Goal: Register for event/course

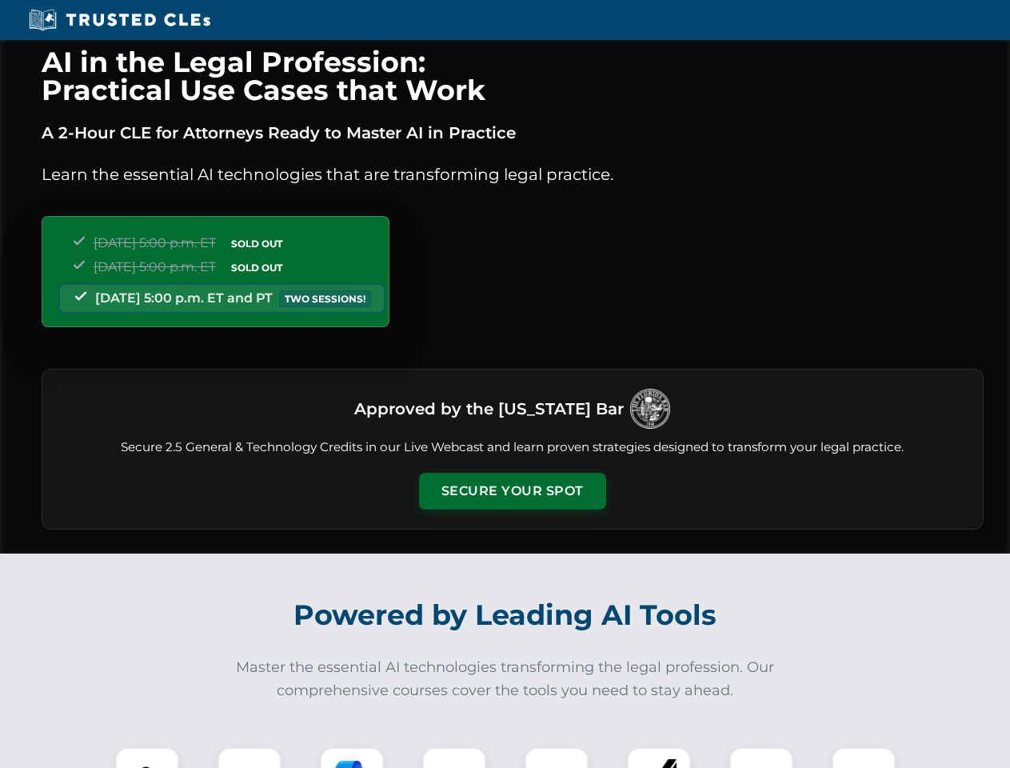
click at [512, 491] on button "Secure Your Spot" at bounding box center [512, 491] width 187 height 37
click at [147, 757] on img at bounding box center [147, 779] width 46 height 46
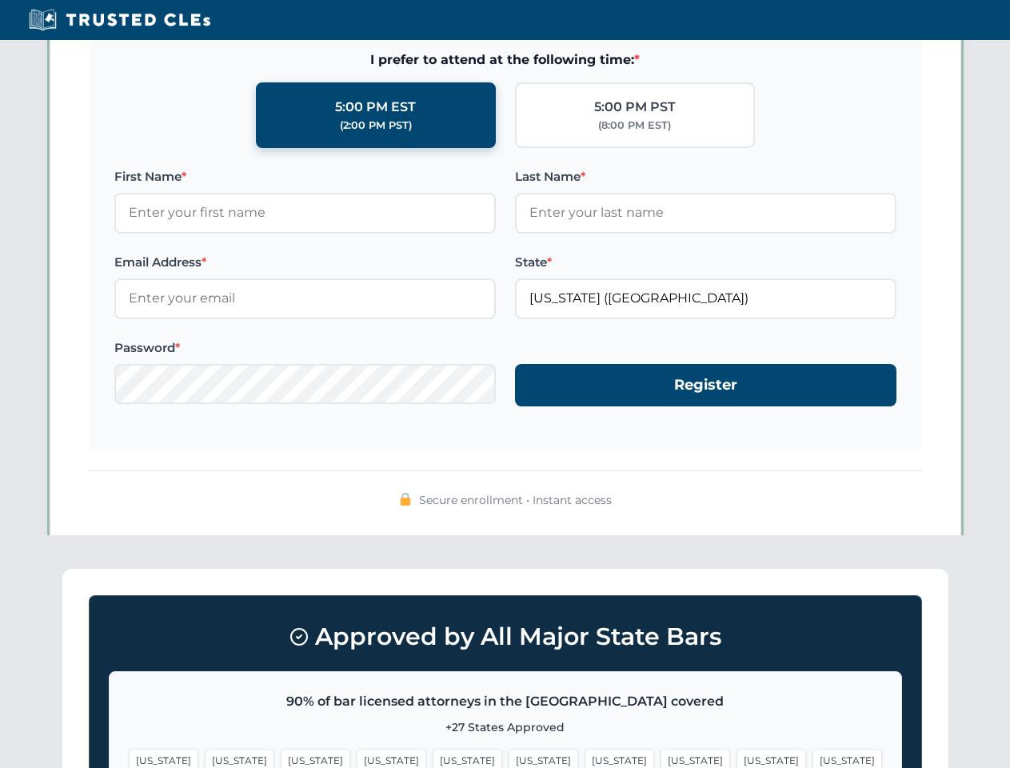
click at [585, 757] on span "[US_STATE]" at bounding box center [620, 760] width 70 height 23
click at [737, 757] on span "[US_STATE]" at bounding box center [772, 760] width 70 height 23
